Goal: Task Accomplishment & Management: Manage account settings

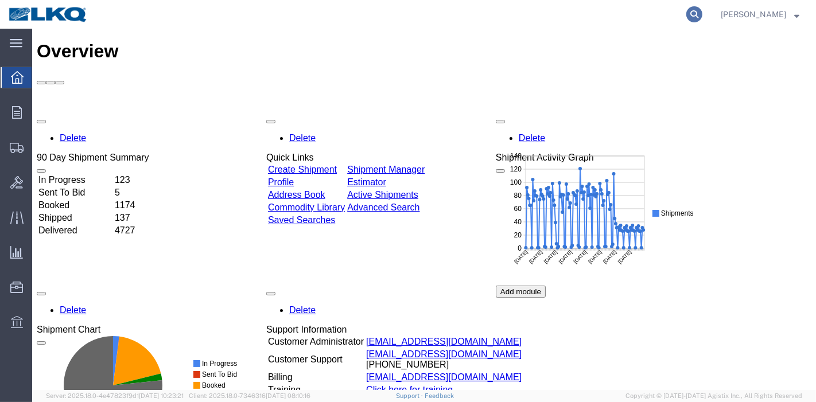
click at [702, 11] on icon at bounding box center [694, 14] width 16 height 16
click at [655, 13] on input "search" at bounding box center [511, 15] width 349 height 28
click at [615, 14] on input "search" at bounding box center [511, 15] width 349 height 28
paste input "56598645"
type input "56598645"
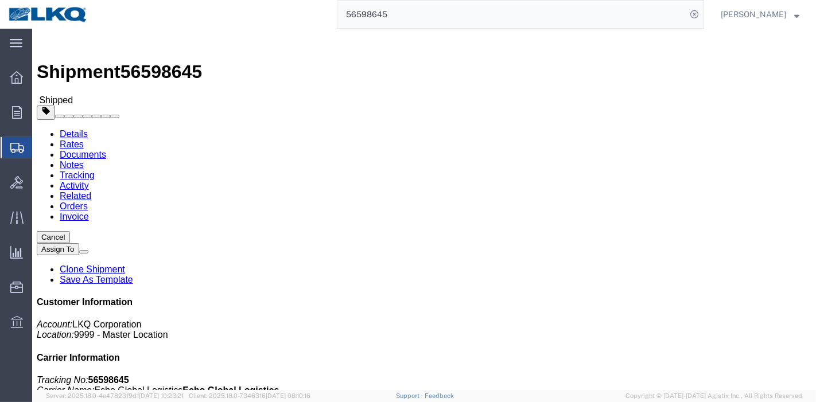
click link "Tracking"
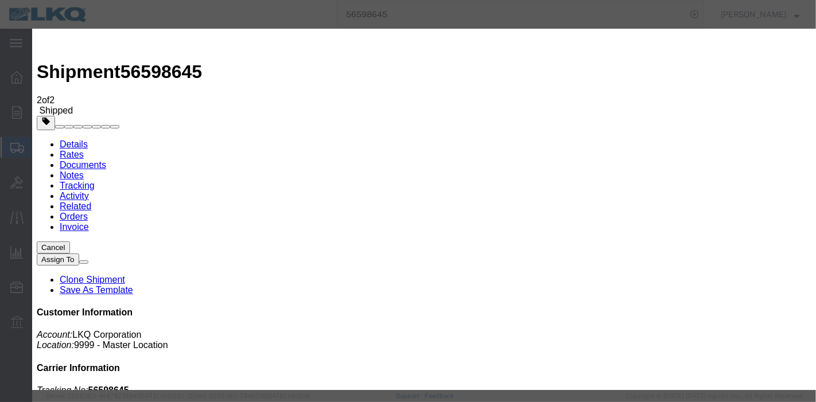
type input "[DATE]"
type input "8:00 PM"
select select "DELIVRED"
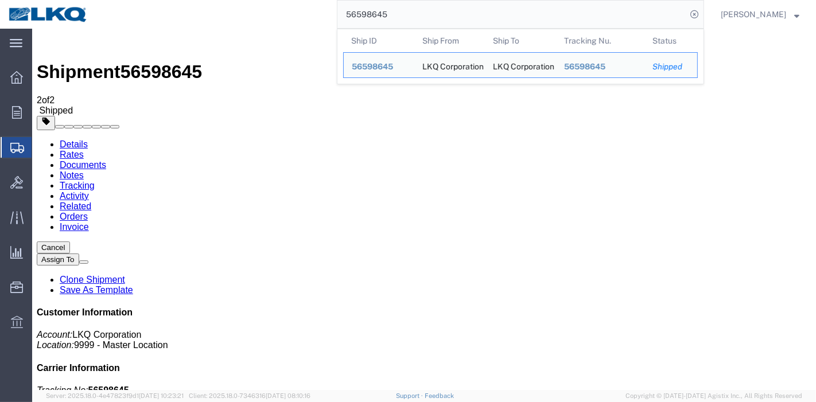
drag, startPoint x: 440, startPoint y: 9, endPoint x: 201, endPoint y: 14, distance: 238.8
click at [201, 14] on div "56598645 Ship ID Ship From Ship To Tracking Nu. Status Ship ID 56598645 Ship Fr…" at bounding box center [400, 14] width 608 height 29
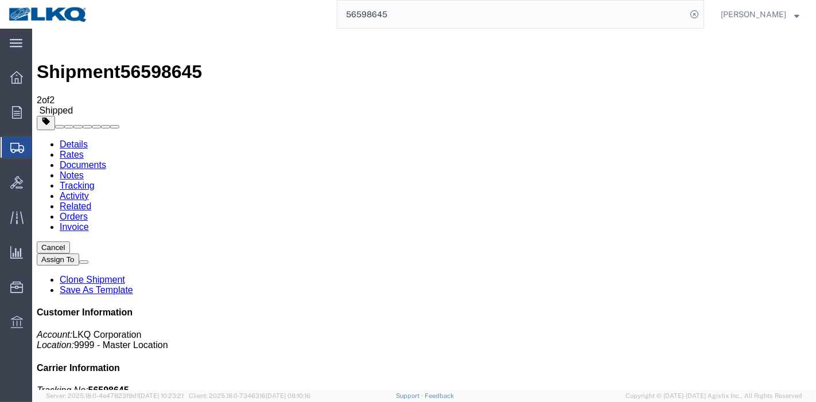
paste input "35639"
type input "56535639"
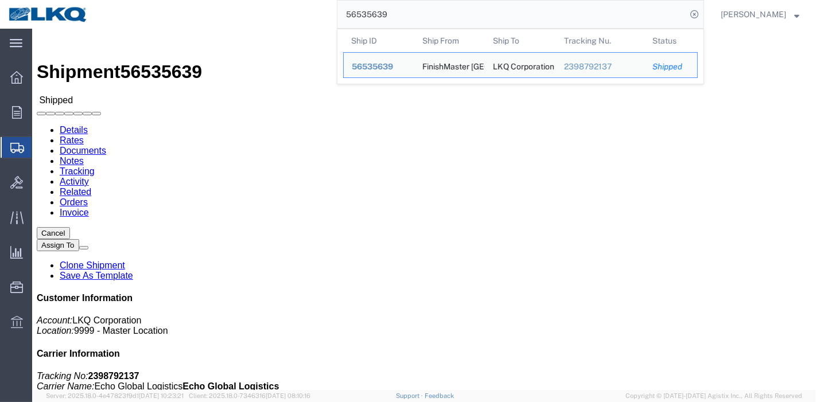
click body "Shipment 56535639 Shipped Details Rates Documents Notes Tracking Activity Relat…"
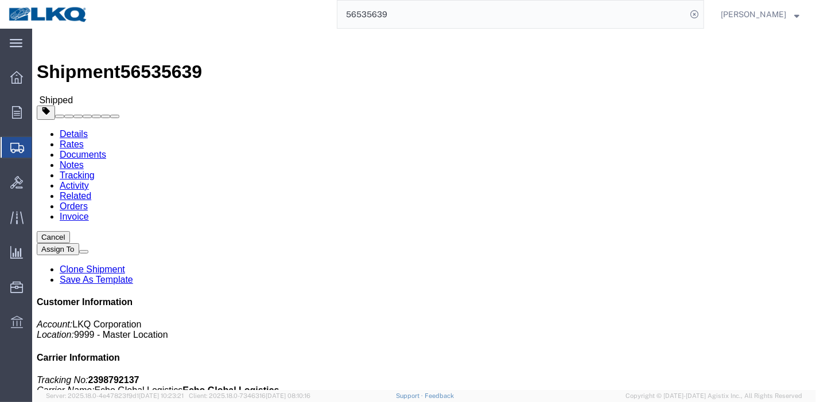
click link "Tracking"
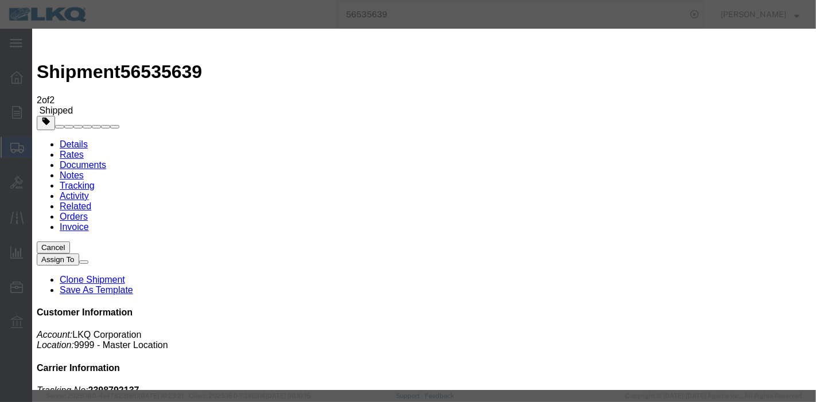
type input "[DATE]"
type input "8:00 PM"
select select "DELIVRED"
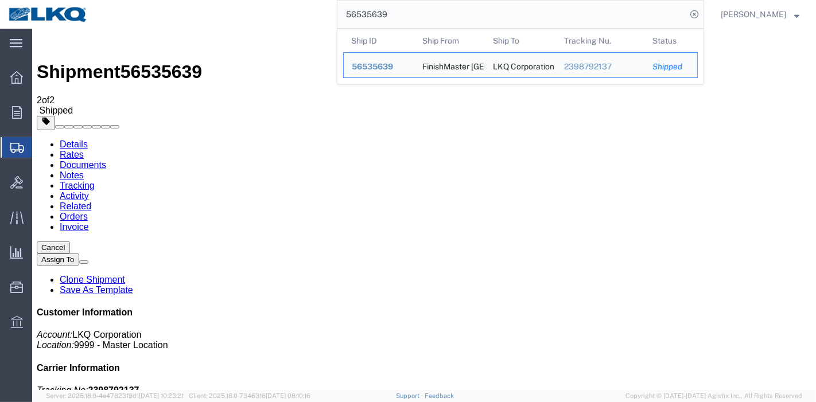
drag, startPoint x: 318, startPoint y: 17, endPoint x: 218, endPoint y: 10, distance: 100.6
click at [218, 10] on div "56535639 Ship ID Ship From Ship To Tracking Nu. Status Ship ID 56535639 Ship Fr…" at bounding box center [400, 14] width 608 height 29
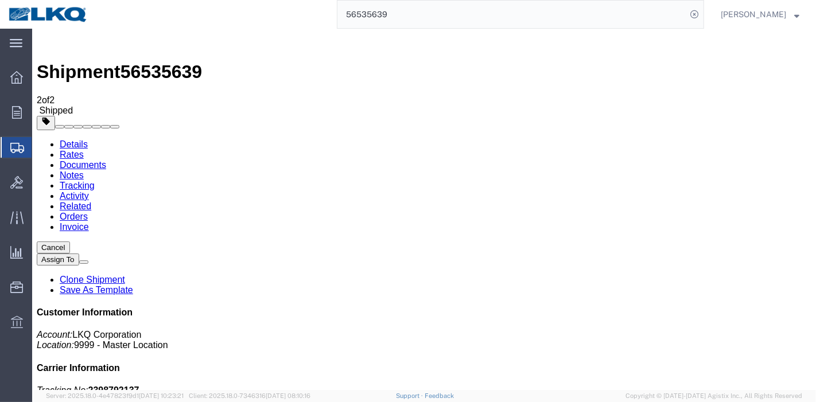
paste input "55104"
type input "56555104"
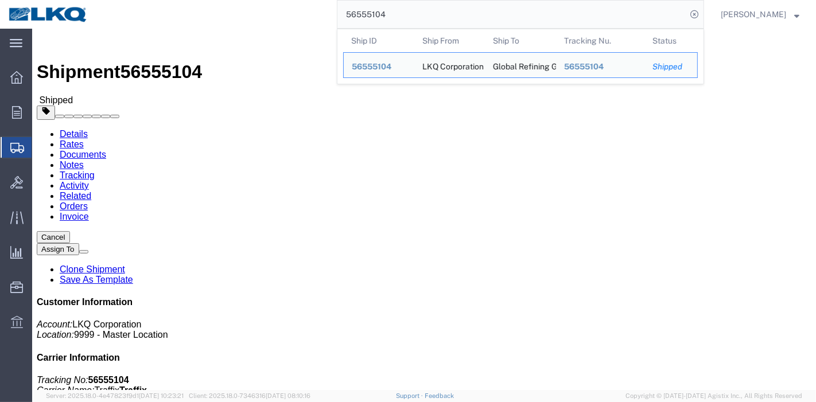
click link "Tracking"
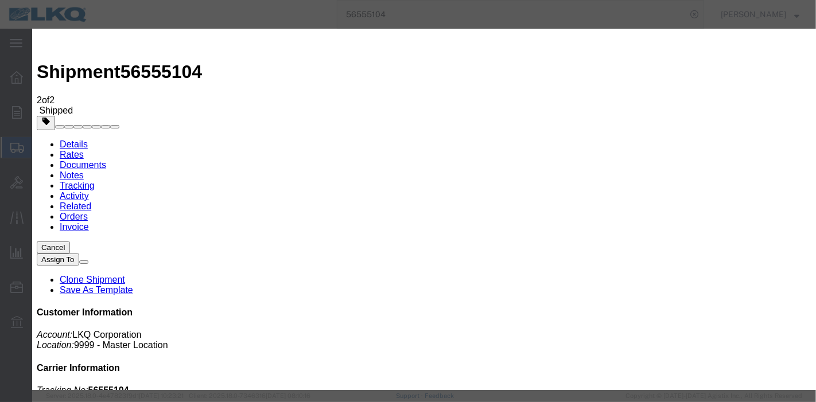
type input "[DATE]"
type input "8:00 PM"
select select "DELIVRED"
